Goal: Transaction & Acquisition: Book appointment/travel/reservation

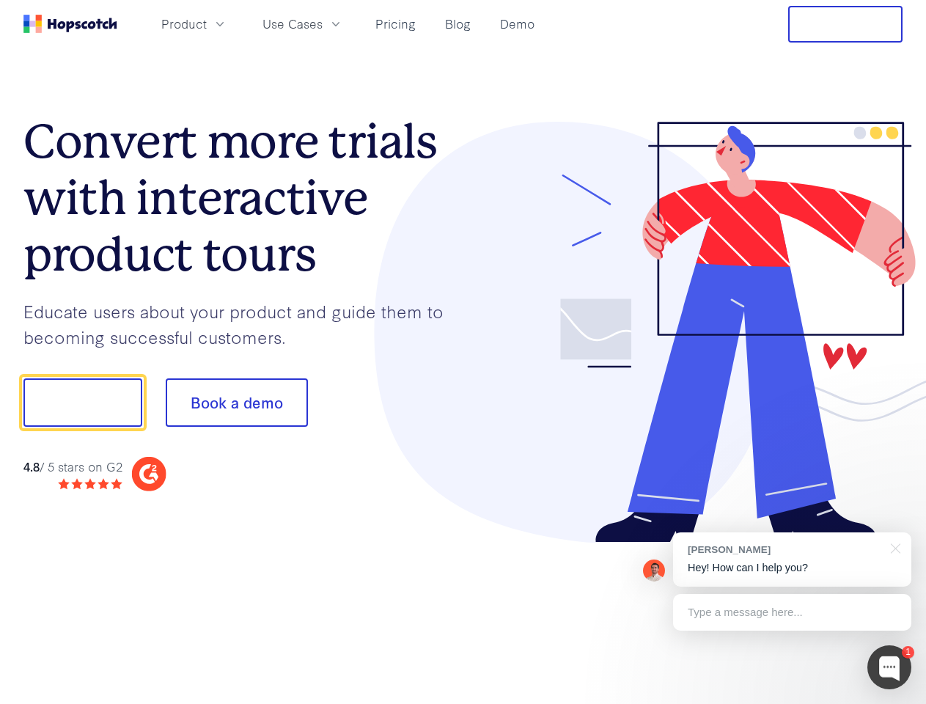
click at [463, 352] on div at bounding box center [683, 333] width 440 height 422
click at [207, 23] on span "Product" at bounding box center [183, 24] width 45 height 18
click at [323, 23] on span "Use Cases" at bounding box center [293, 24] width 60 height 18
click at [846, 24] on button "Free Trial" at bounding box center [845, 24] width 114 height 37
click at [82, 403] on button "Show me!" at bounding box center [82, 402] width 119 height 48
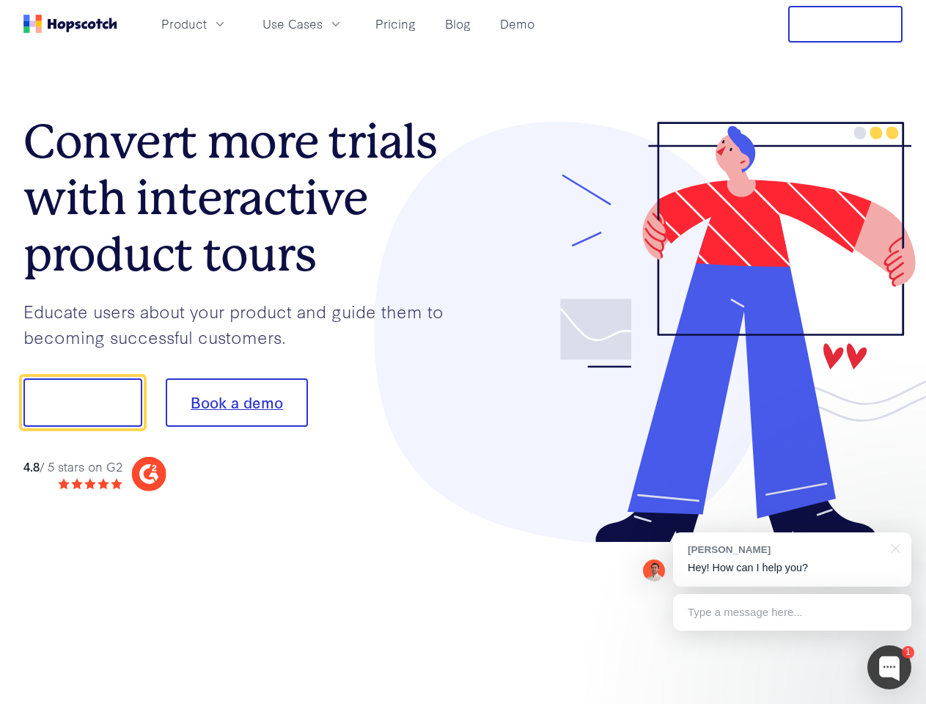
click at [236, 403] on button "Book a demo" at bounding box center [237, 402] width 142 height 48
click at [890, 667] on div at bounding box center [890, 667] width 44 height 44
click at [792, 560] on div "[PERSON_NAME] Hey! How can I help you?" at bounding box center [792, 559] width 238 height 54
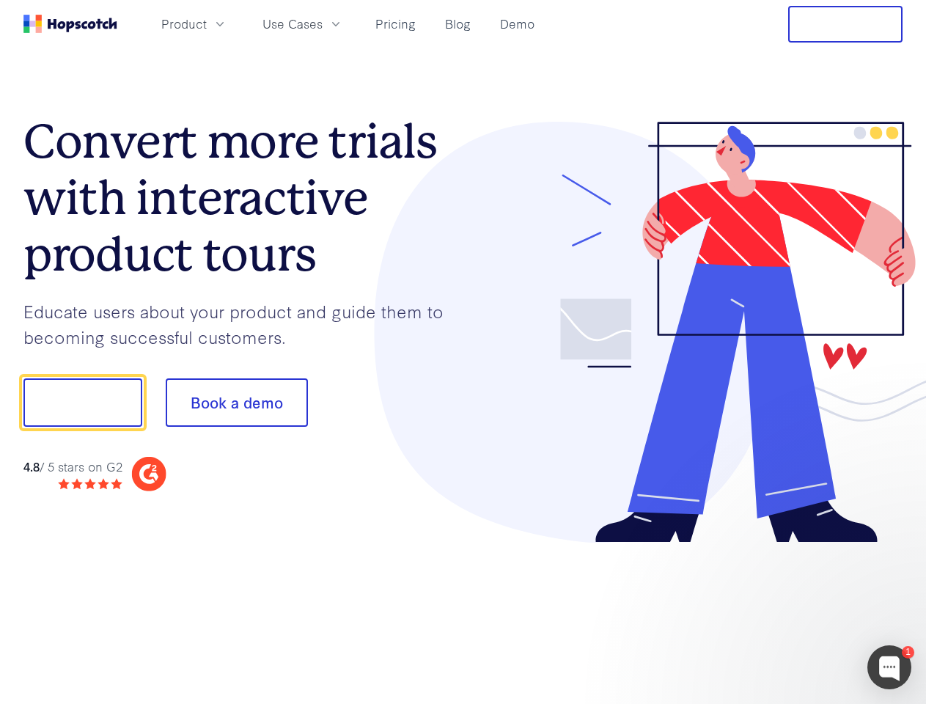
click at [893, 547] on div at bounding box center [774, 499] width 275 height 293
click at [792, 612] on div at bounding box center [774, 499] width 275 height 293
